Goal: Task Accomplishment & Management: Complete application form

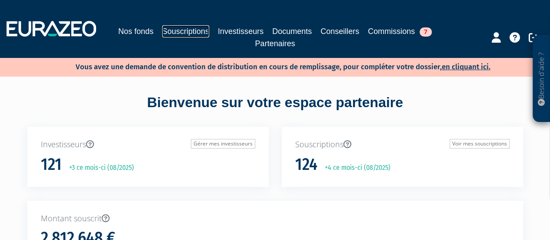
click at [189, 33] on link "Souscriptions" at bounding box center [185, 31] width 47 height 12
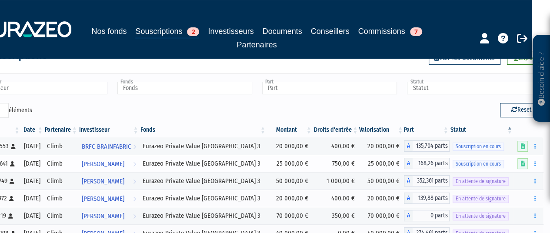
scroll to position [44, 18]
click at [522, 164] on icon at bounding box center [523, 164] width 4 height 6
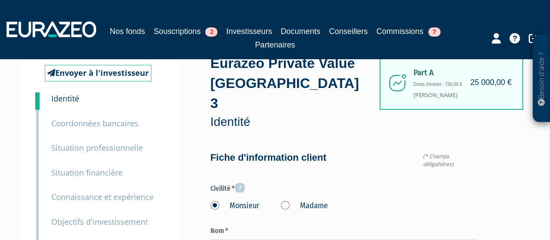
type input "6 29 73 28 77"
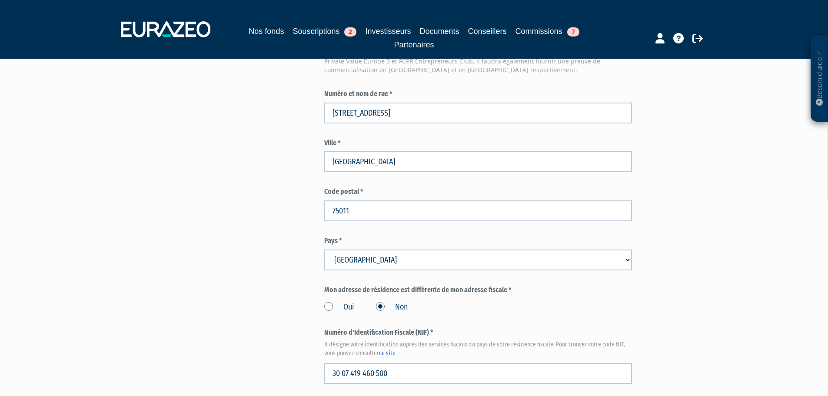
scroll to position [748, 0]
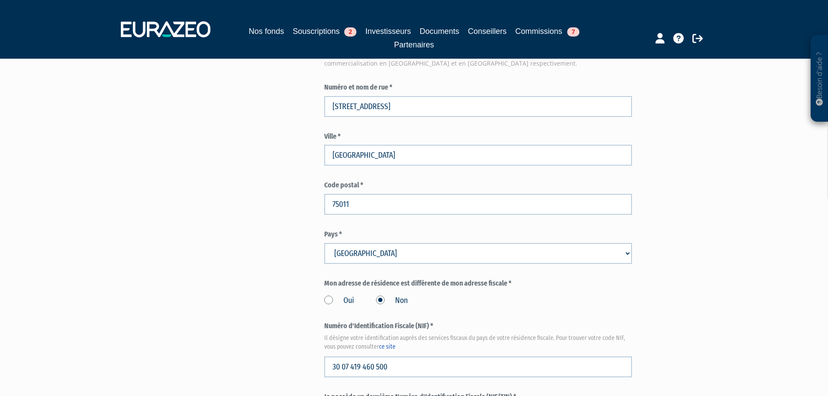
click at [470, 230] on div "Pays * Pays Afghanistan Afrique du Sud Albanie Algérie Allemagne" at bounding box center [478, 247] width 308 height 34
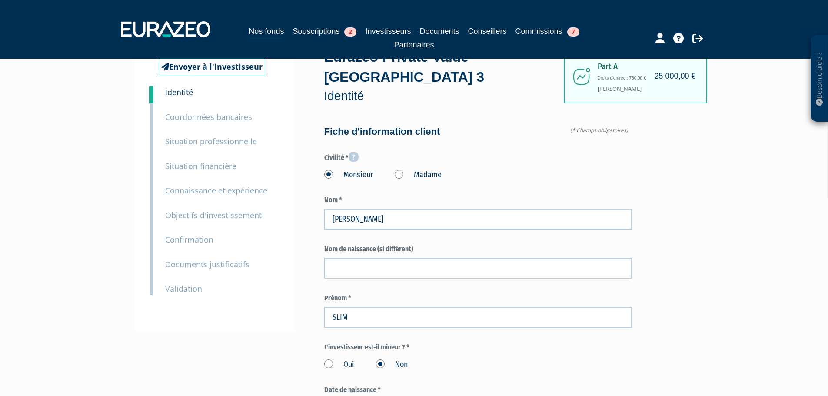
scroll to position [0, 0]
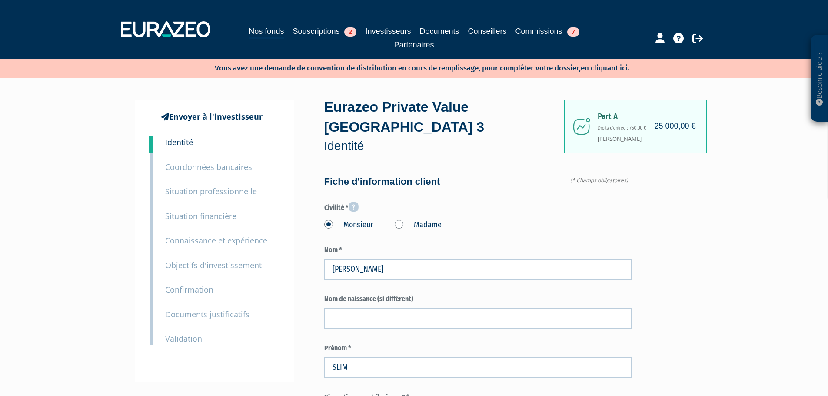
click at [221, 172] on small "Coordonnées bancaires" at bounding box center [208, 167] width 87 height 10
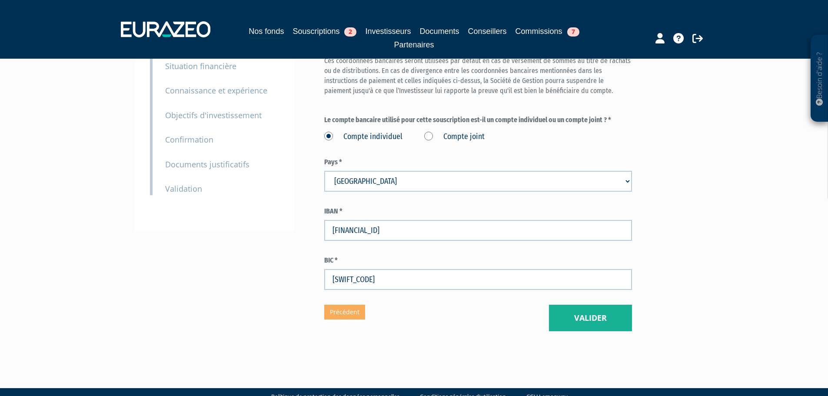
scroll to position [91, 0]
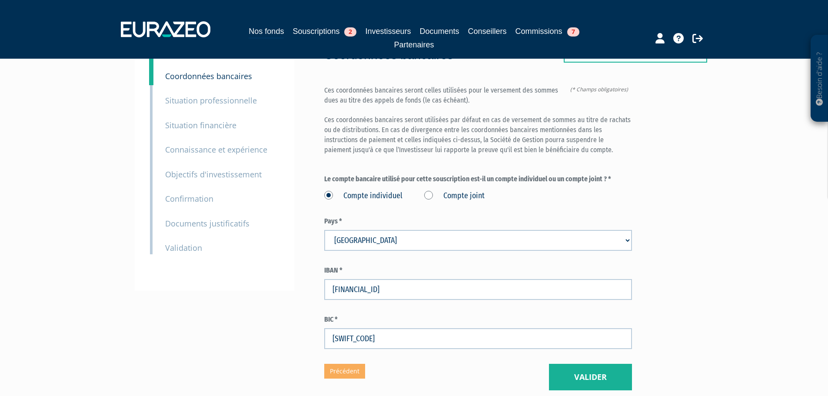
click at [217, 100] on small "Situation professionnelle" at bounding box center [211, 100] width 92 height 10
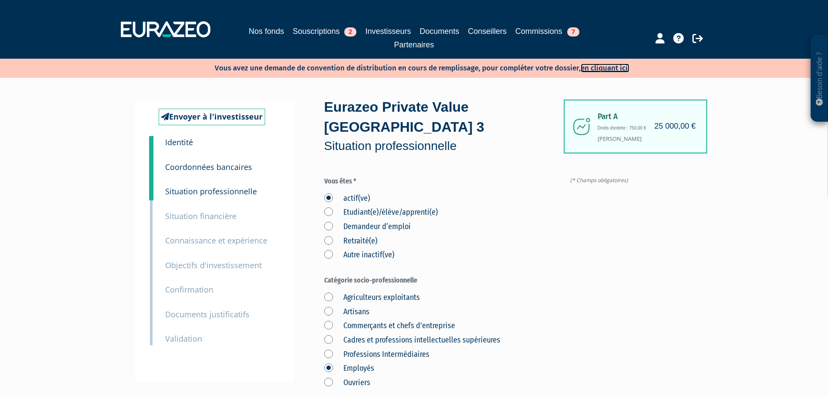
click at [619, 69] on link "en cliquant ici." at bounding box center [605, 67] width 49 height 9
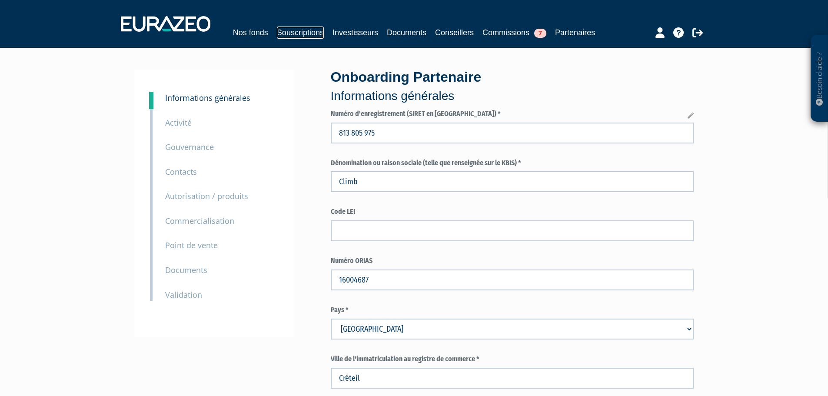
click at [317, 38] on link "Souscriptions" at bounding box center [300, 33] width 47 height 12
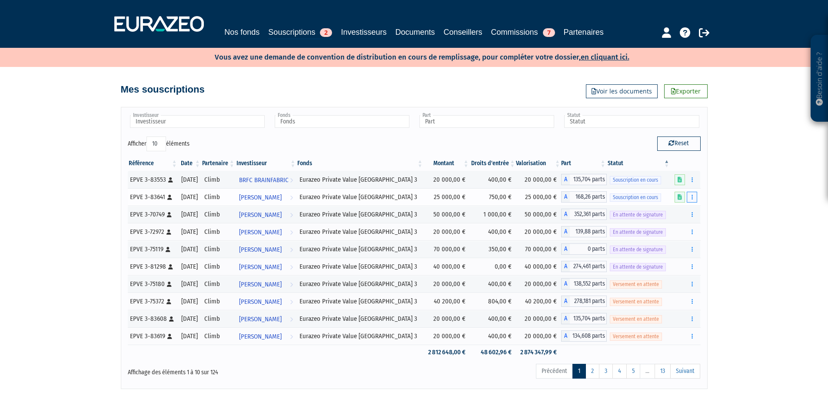
click at [695, 197] on button "button" at bounding box center [692, 197] width 10 height 11
click at [736, 218] on div "Besoin d'aide ? × J'ai besoin d'aide Si vous avez une question à propos du fonc…" at bounding box center [414, 194] width 828 height 389
click at [681, 200] on icon at bounding box center [680, 197] width 4 height 6
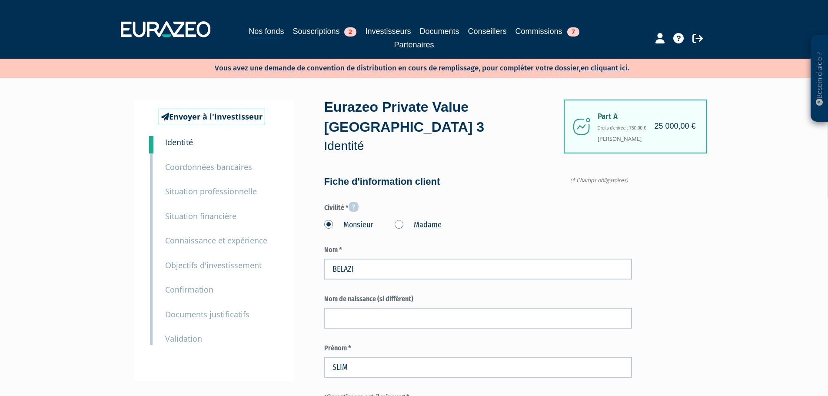
click at [195, 341] on small "Validation" at bounding box center [183, 339] width 37 height 10
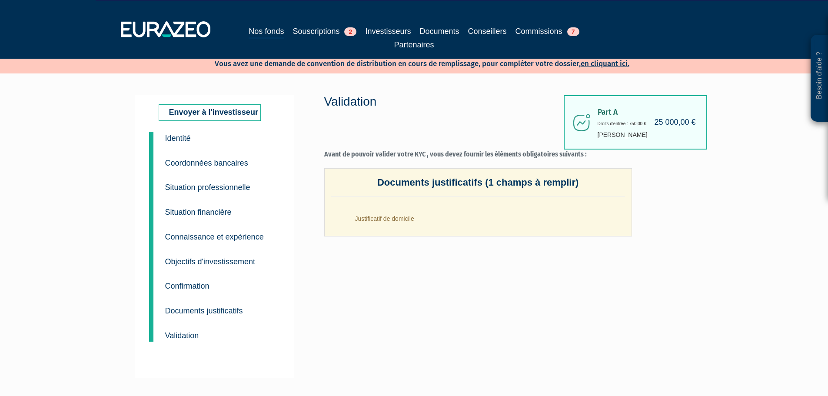
scroll to position [5, 0]
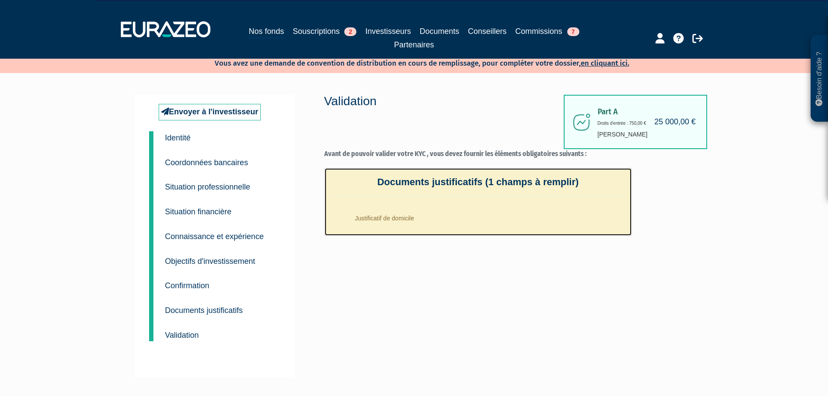
click at [393, 221] on li "Justificatif de domicile" at bounding box center [487, 216] width 277 height 22
